Goal: Entertainment & Leisure: Consume media (video, audio)

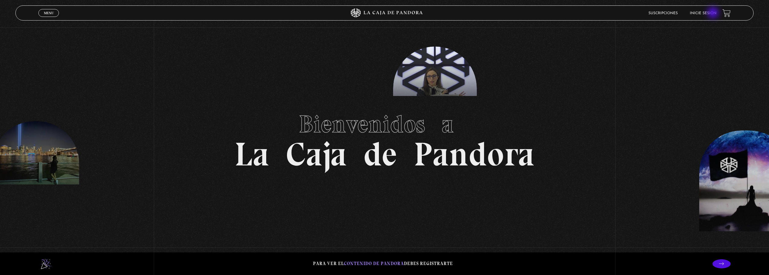
click at [714, 13] on link "Inicie sesión" at bounding box center [703, 13] width 27 height 4
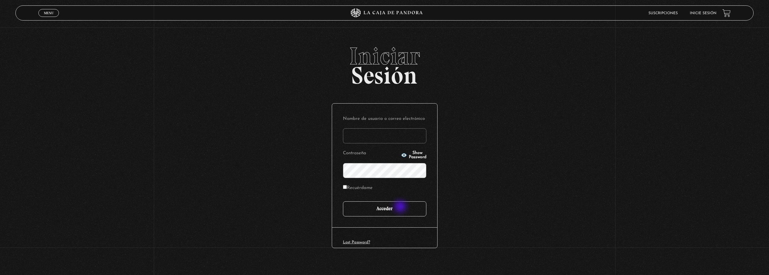
type input "rebelandero@hotmail.es"
click at [401, 208] on input "Acceder" at bounding box center [384, 209] width 83 height 15
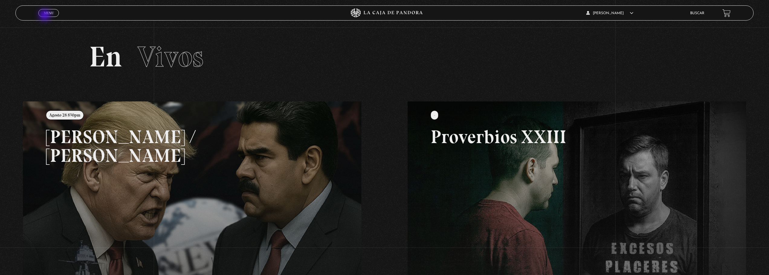
click at [46, 15] on link "Menu Cerrar" at bounding box center [48, 13] width 21 height 8
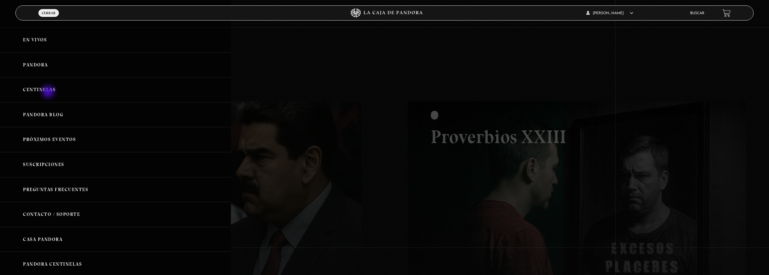
click at [49, 92] on link "Centinelas" at bounding box center [115, 89] width 231 height 25
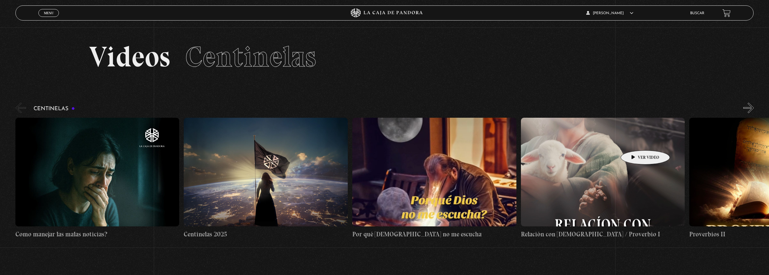
click at [636, 141] on figure at bounding box center [603, 172] width 164 height 109
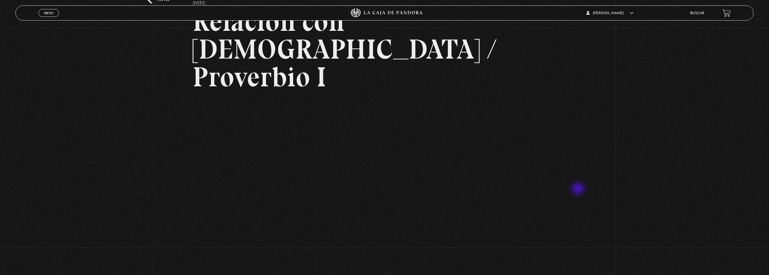
scroll to position [60, 0]
click at [680, 76] on div "Volver [DATE] Relación con [DEMOGRAPHIC_DATA] / Proverbio I WhatsApp Twitter Me…" at bounding box center [384, 155] width 769 height 376
